Goal: Use online tool/utility: Utilize a website feature to perform a specific function

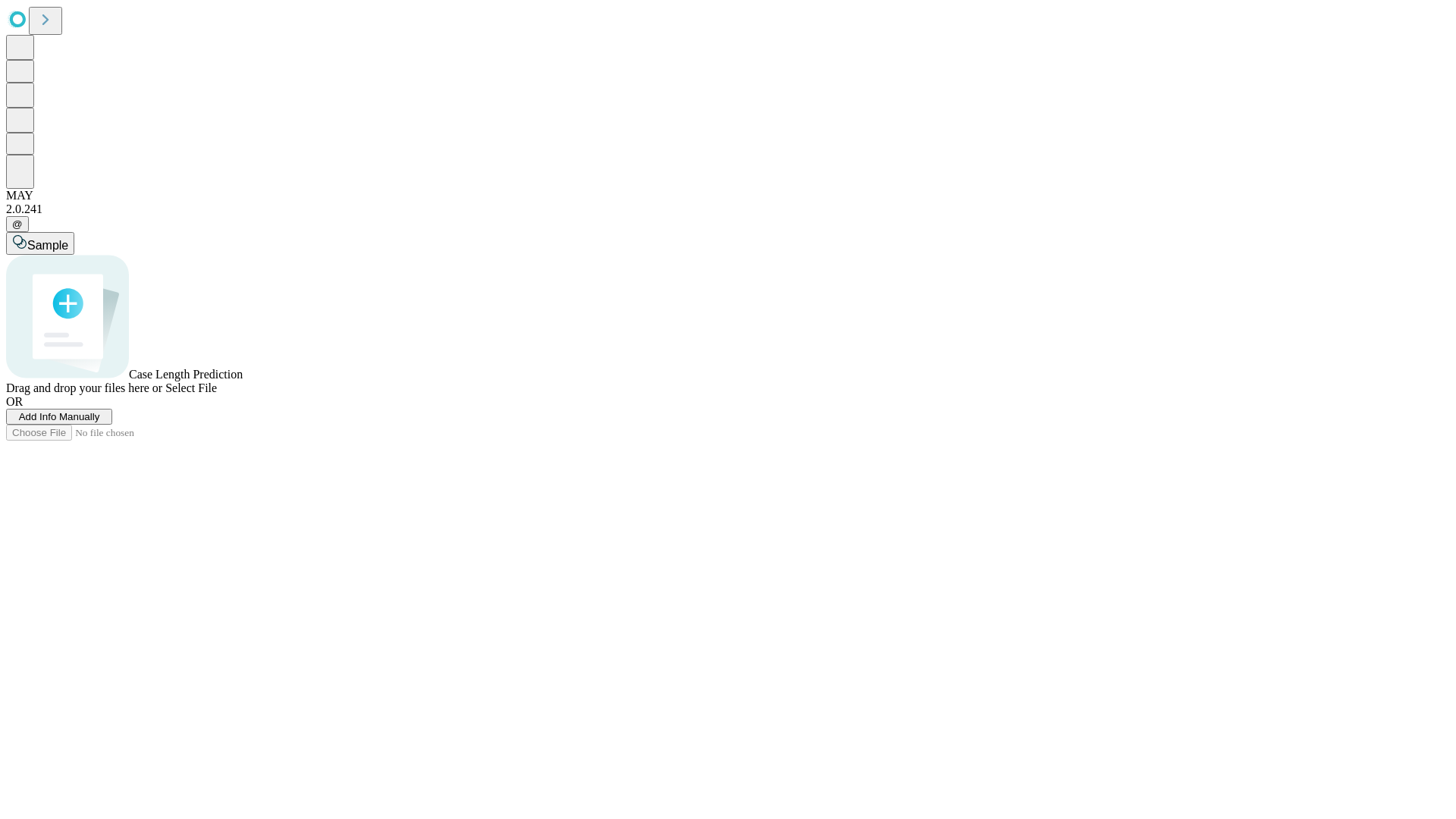
click at [100, 423] on span "Add Info Manually" at bounding box center [59, 417] width 82 height 12
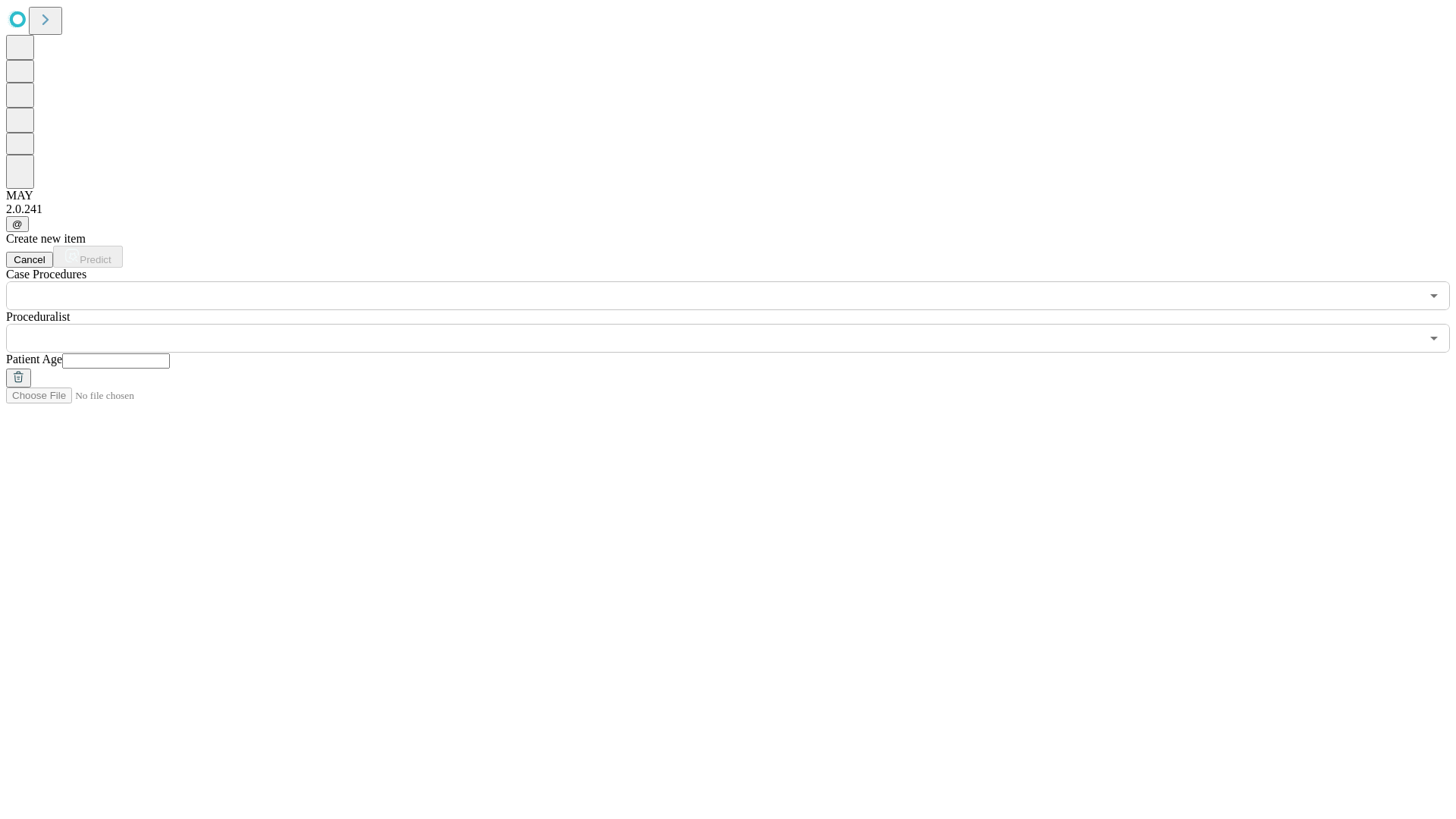
click at [170, 353] on input "text" at bounding box center [116, 360] width 108 height 15
type input "**"
click at [738, 323] on input "text" at bounding box center [713, 337] width 1414 height 29
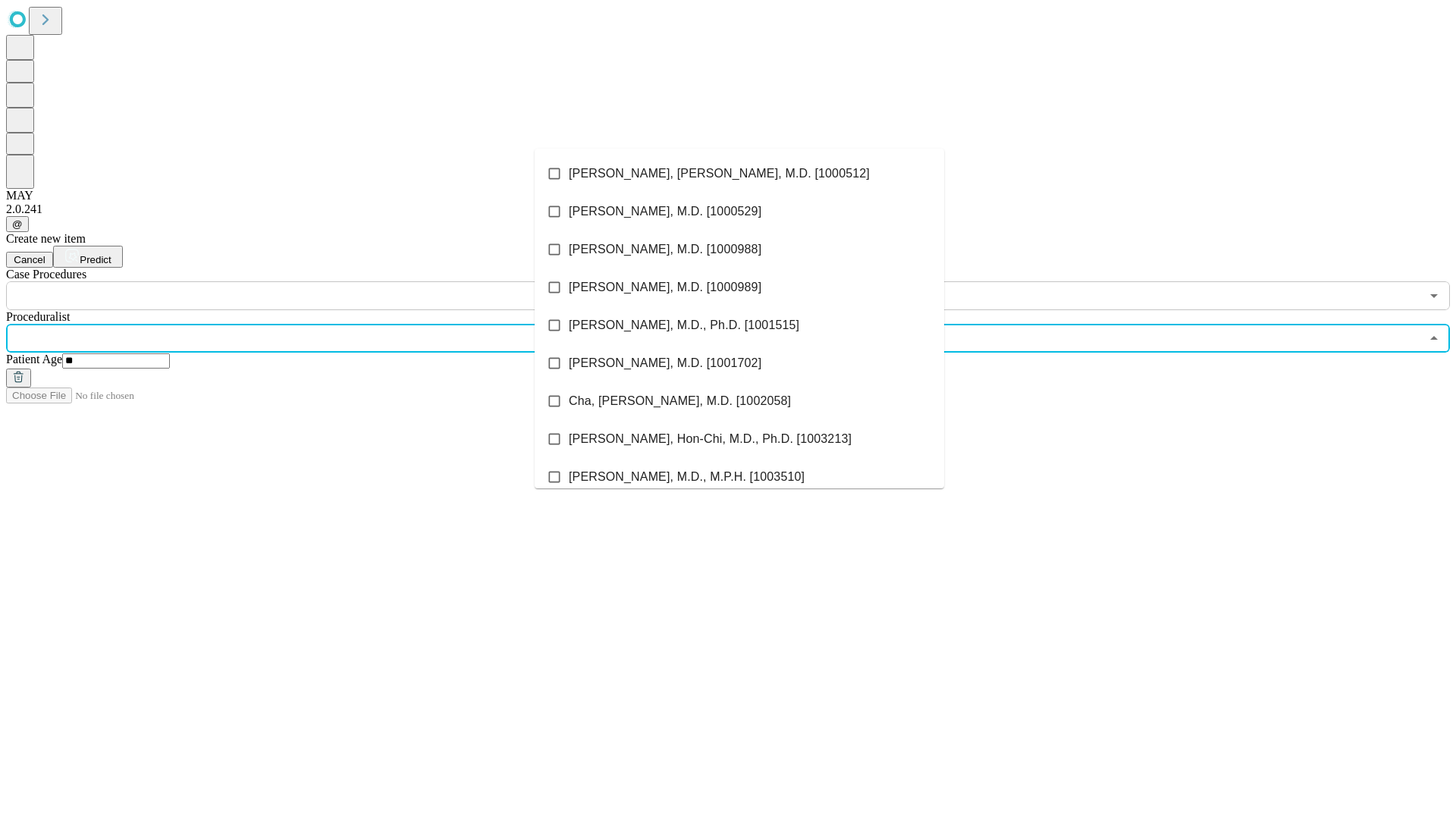
click at [739, 174] on li "[PERSON_NAME], [PERSON_NAME], M.D. [1000512]" at bounding box center [739, 173] width 409 height 38
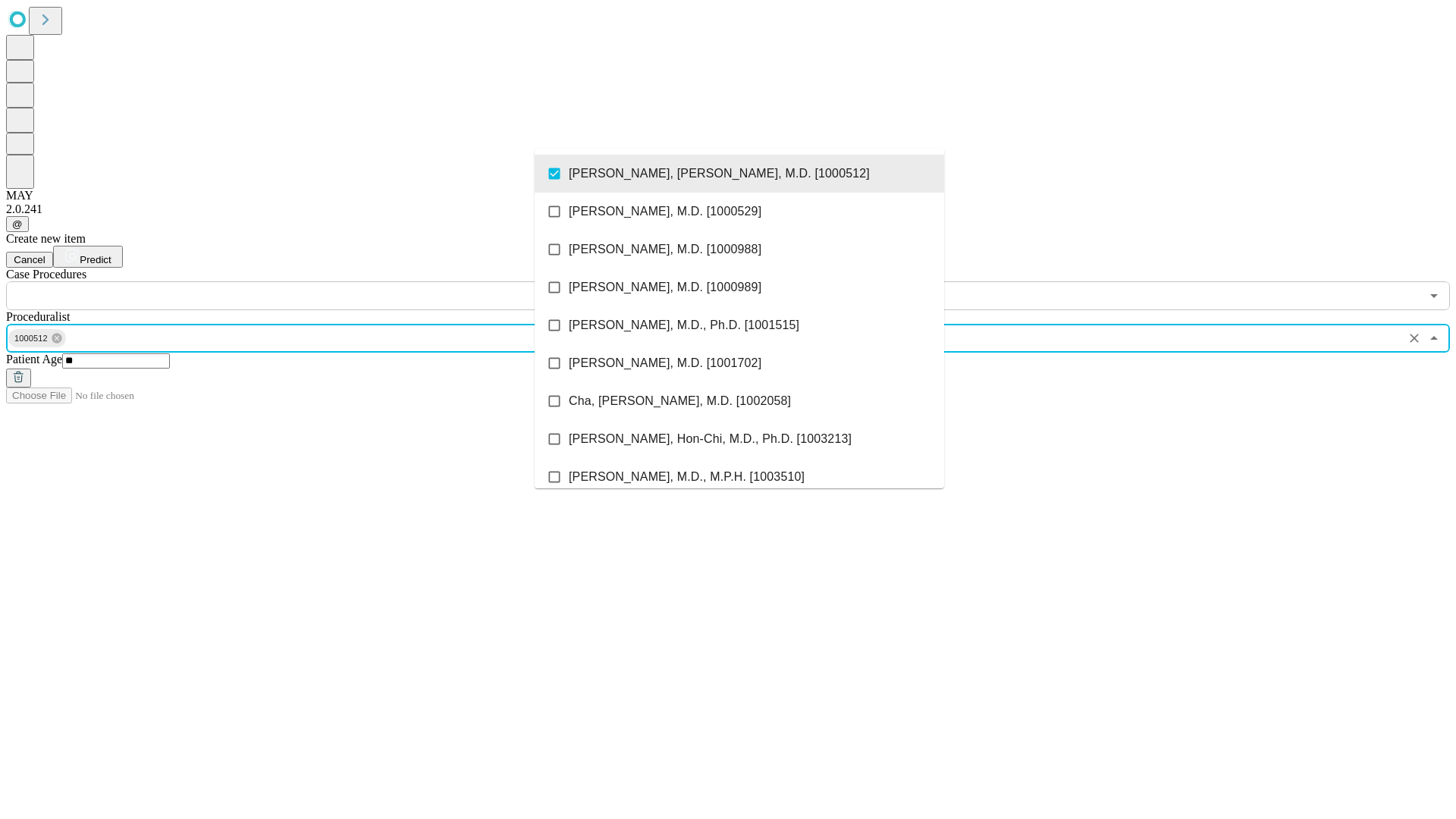
click at [319, 281] on input "text" at bounding box center [713, 295] width 1414 height 29
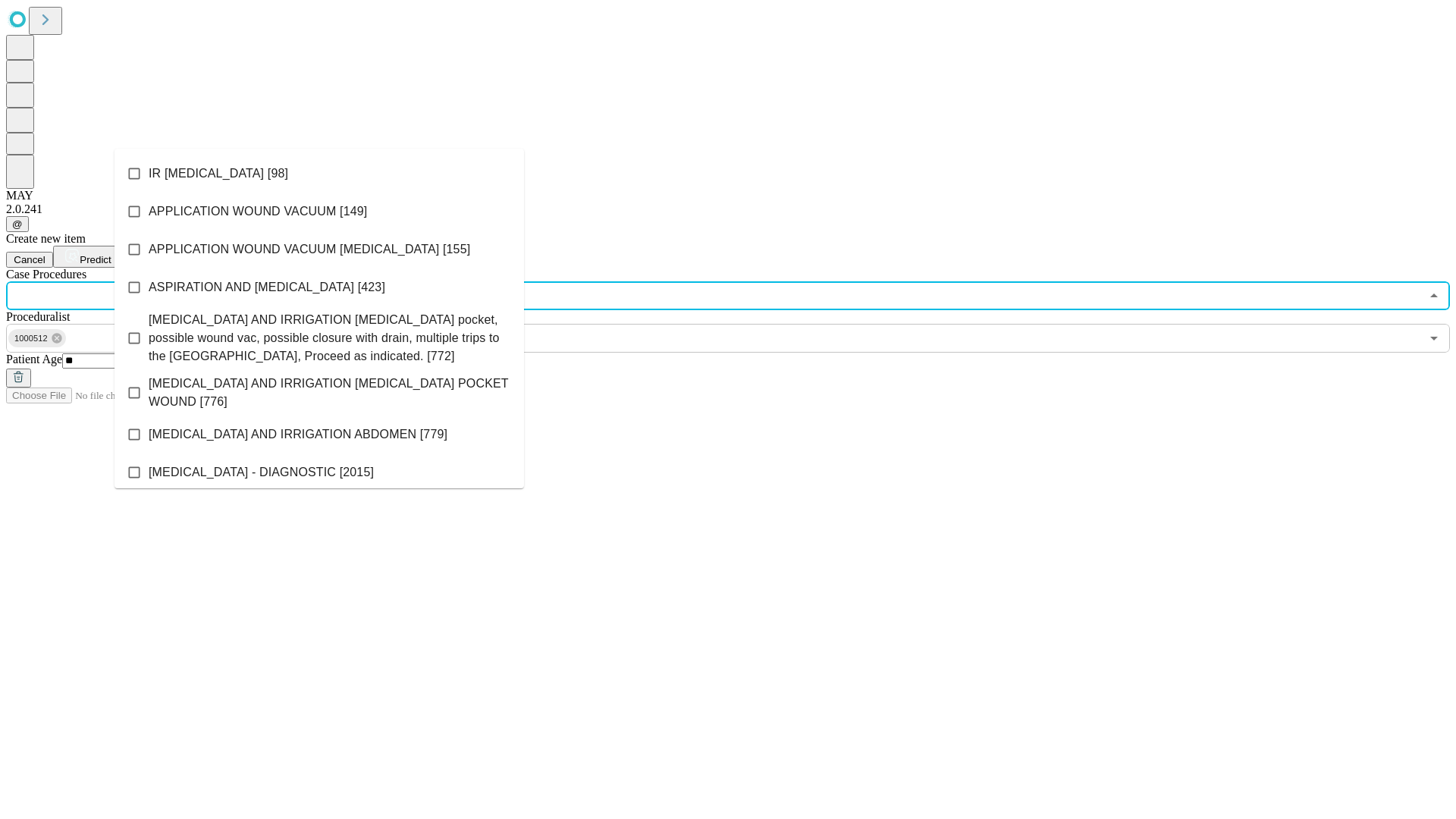
click at [320, 174] on li "IR [MEDICAL_DATA] [98]" at bounding box center [319, 173] width 409 height 38
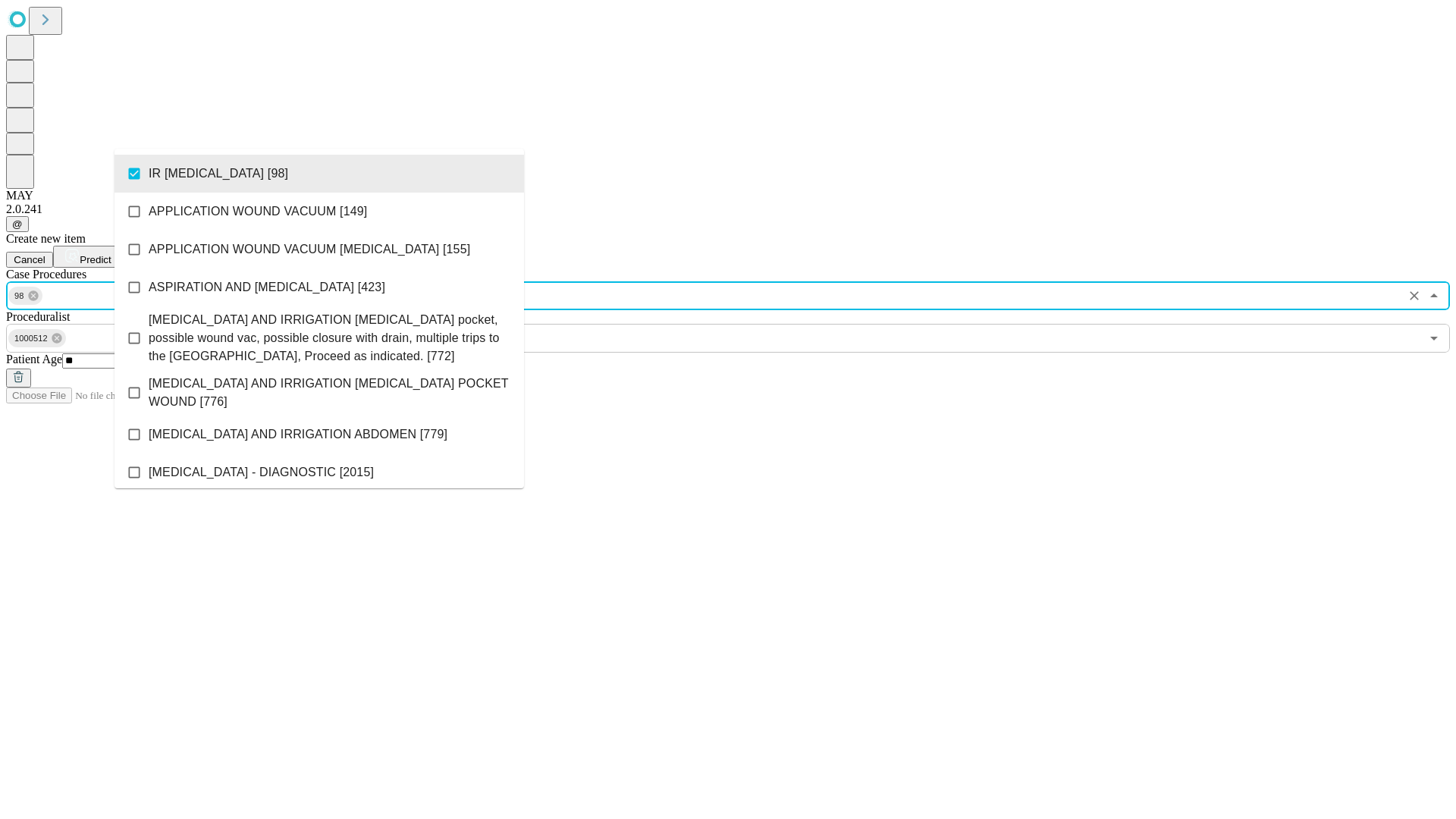
click at [111, 254] on span "Predict" at bounding box center [95, 260] width 31 height 12
